Goal: Ask a question

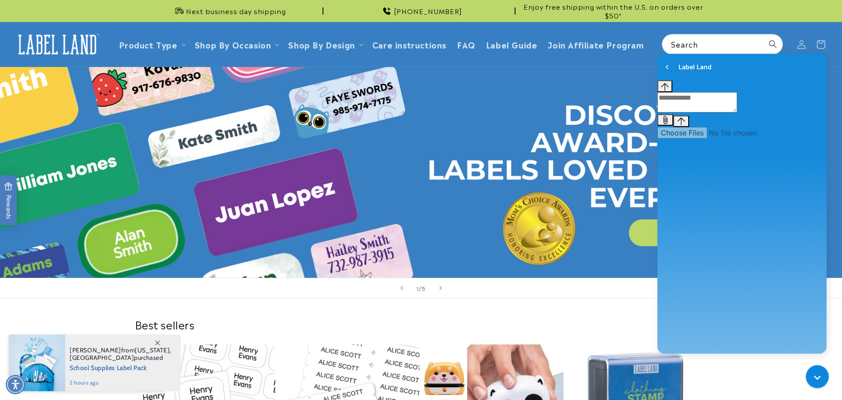
click at [697, 112] on textarea "live chat message input" at bounding box center [697, 102] width 80 height 20
paste textarea "**********"
type textarea "**********"
